Goal: Task Accomplishment & Management: Complete application form

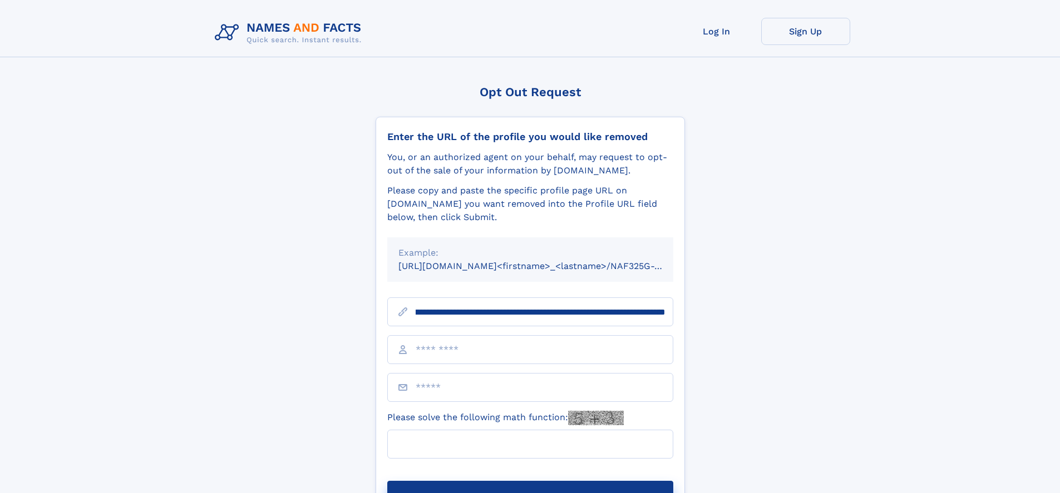
scroll to position [0, 137]
type input "**********"
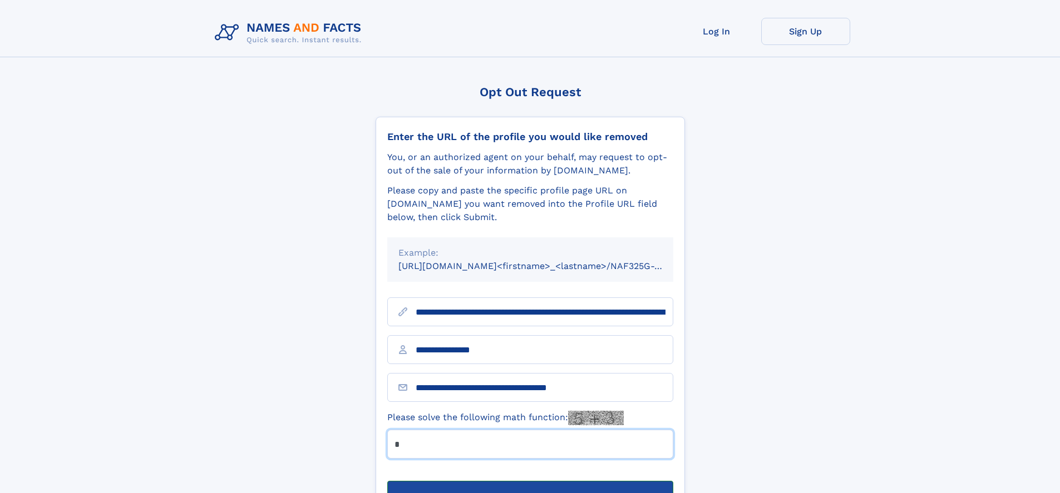
type input "*"
click at [530, 481] on button "Submit Opt Out Request" at bounding box center [530, 499] width 286 height 36
